Goal: Information Seeking & Learning: Check status

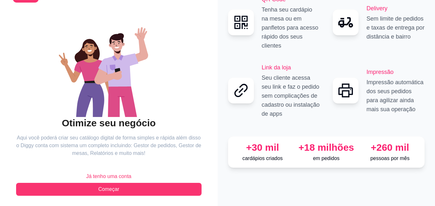
scroll to position [39, 0]
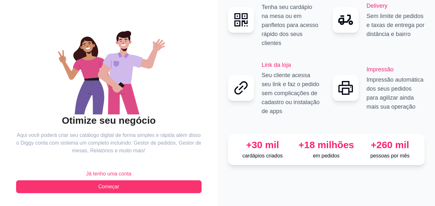
click at [127, 173] on span "Já tenho uma conta" at bounding box center [108, 174] width 45 height 8
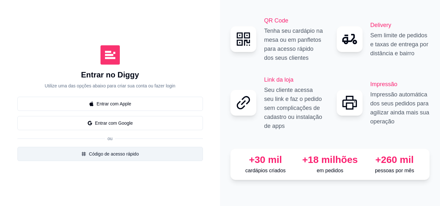
click at [147, 156] on button "Código de acesso rápido" at bounding box center [109, 154] width 185 height 14
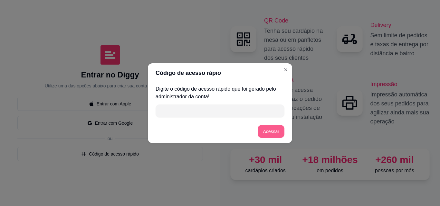
click at [277, 128] on button "Acessar" at bounding box center [271, 131] width 27 height 13
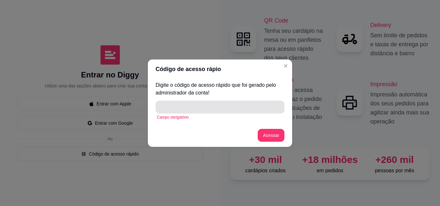
click at [185, 110] on input "" at bounding box center [219, 107] width 121 height 13
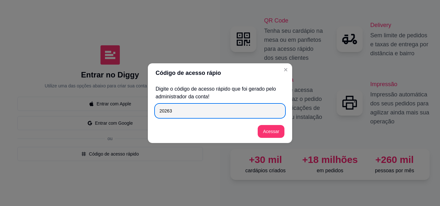
type input "20263"
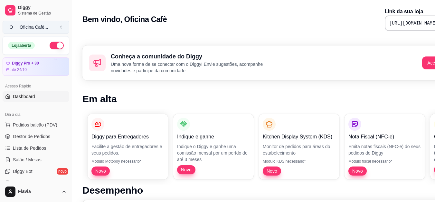
click at [32, 25] on div "Oficina Cafè ..." at bounding box center [34, 27] width 29 height 6
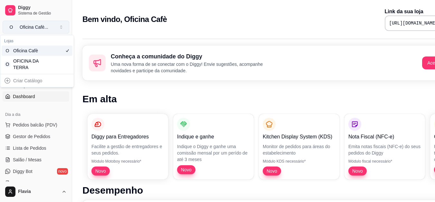
click at [32, 25] on div "Oficina Cafè ..." at bounding box center [34, 27] width 29 height 6
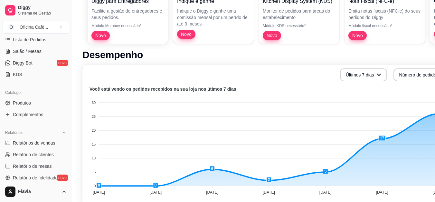
scroll to position [109, 0]
click at [39, 143] on span "Relatórios de vendas" at bounding box center [34, 141] width 42 height 6
select select "ALL"
select select "0"
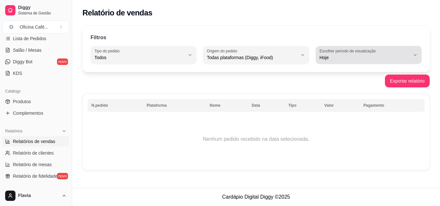
click at [324, 52] on label "Escolher período de visualização" at bounding box center [348, 50] width 58 height 5
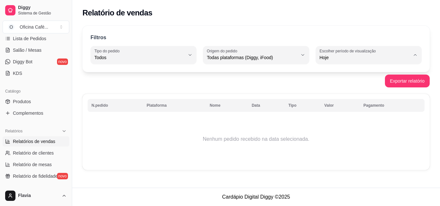
click at [336, 139] on span "Customizado" at bounding box center [366, 136] width 86 height 6
type input "-1"
select select "-1"
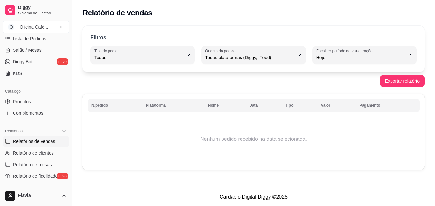
scroll to position [6, 0]
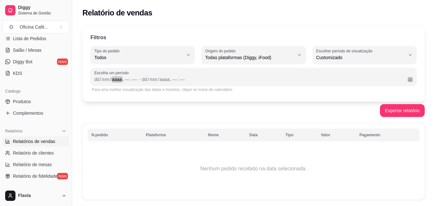
click at [114, 79] on div "aaaa" at bounding box center [116, 79] width 11 height 6
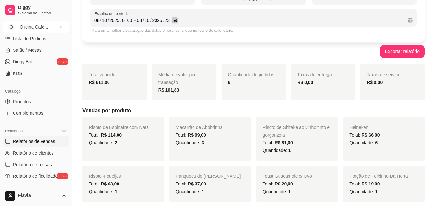
scroll to position [61, 0]
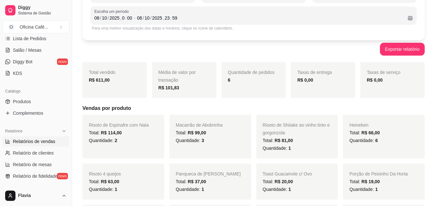
click at [403, 50] on button "Exportar relatório" at bounding box center [402, 49] width 45 height 13
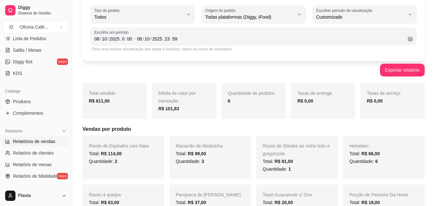
scroll to position [37, 0]
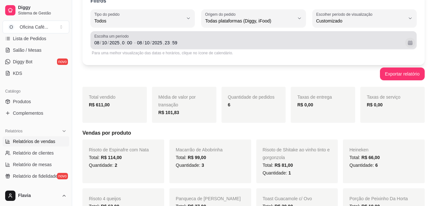
click at [410, 44] on button "Calendário" at bounding box center [410, 43] width 10 height 10
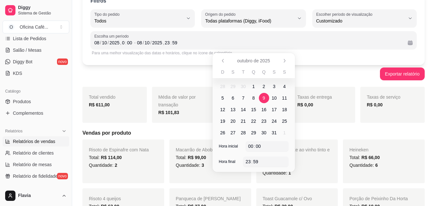
click at [264, 98] on span "9" at bounding box center [264, 98] width 3 height 6
click at [147, 42] on div "10" at bounding box center [147, 43] width 6 height 6
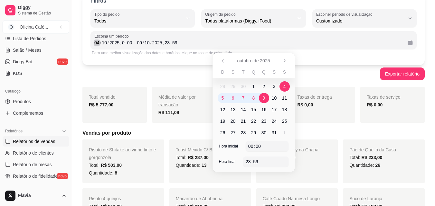
click at [100, 42] on div "/" at bounding box center [100, 43] width 3 height 6
click at [267, 96] on span "9" at bounding box center [264, 98] width 10 height 10
click at [165, 46] on div "[DATE] 23 : 59" at bounding box center [269, 43] width 265 height 8
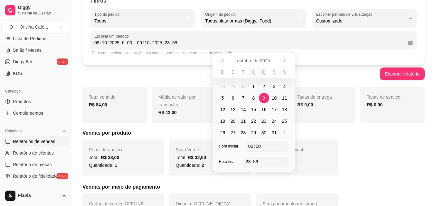
click at [262, 96] on span "9" at bounding box center [264, 98] width 10 height 10
click at [263, 98] on span "9" at bounding box center [264, 98] width 3 height 6
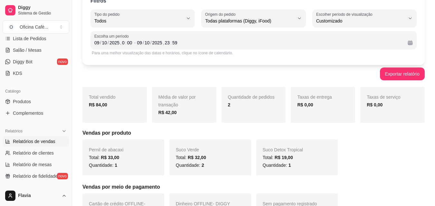
click at [314, 132] on h5 "Vendas por produto" at bounding box center [253, 133] width 342 height 8
click at [120, 42] on div "," at bounding box center [120, 43] width 3 height 6
click at [98, 43] on div "09" at bounding box center [97, 43] width 6 height 6
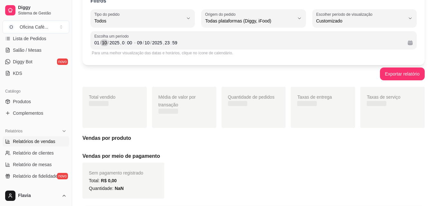
scroll to position [20, 0]
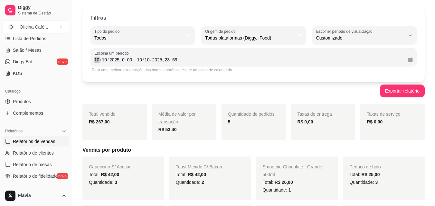
click at [94, 61] on div "10" at bounding box center [97, 60] width 6 height 6
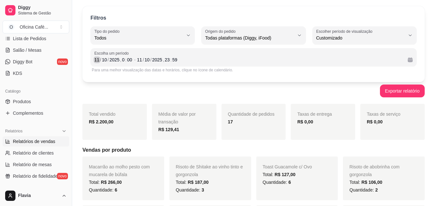
click at [95, 59] on div "11" at bounding box center [97, 60] width 6 height 6
